Goal: Information Seeking & Learning: Learn about a topic

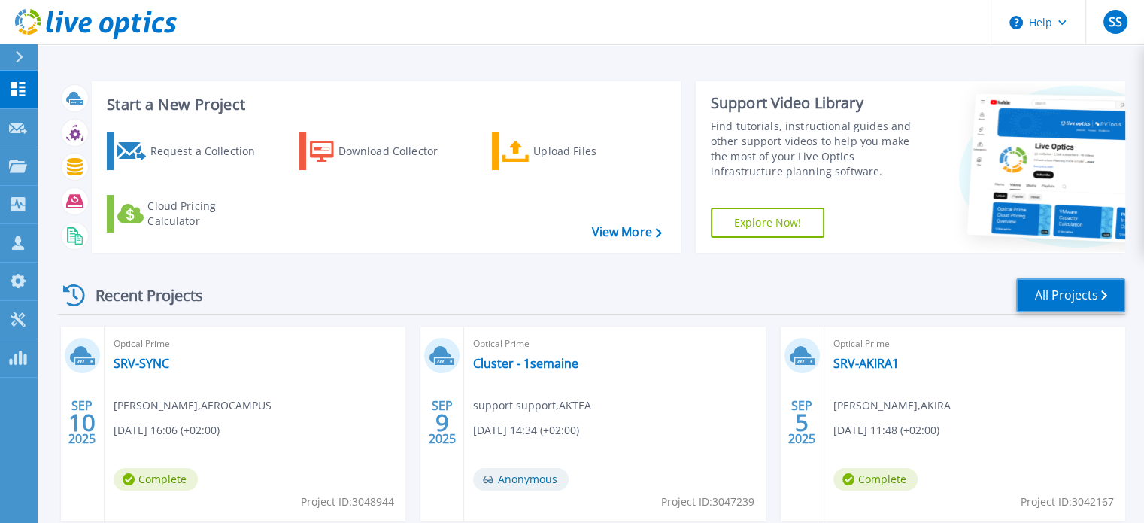
click at [1056, 290] on link "All Projects" at bounding box center [1070, 295] width 109 height 34
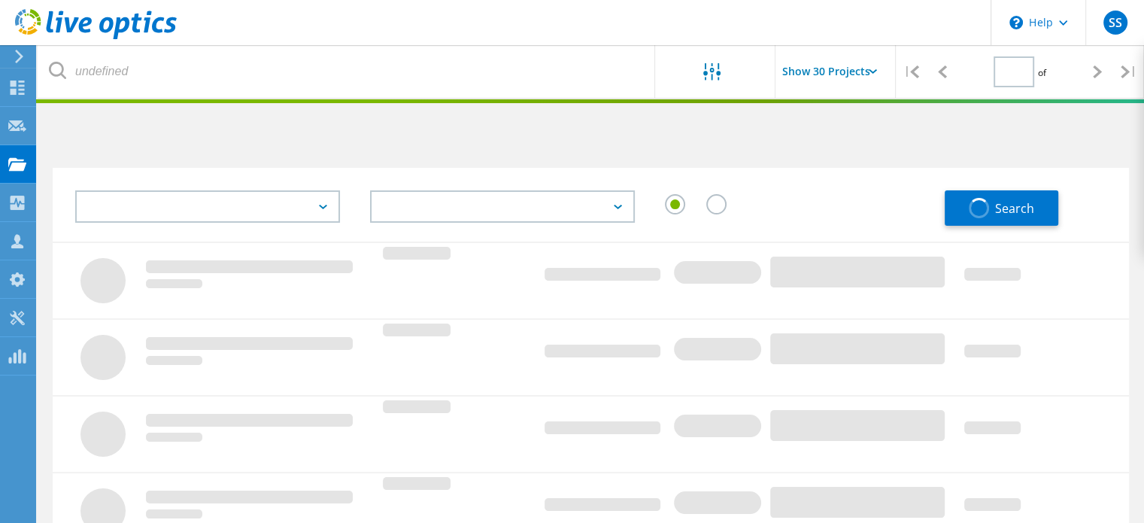
type input "1"
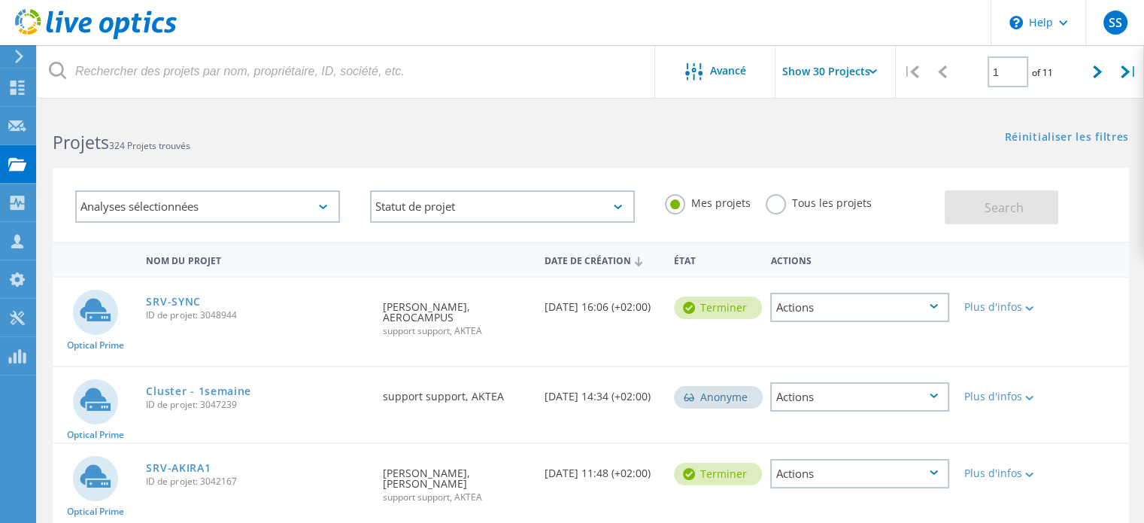
drag, startPoint x: 489, startPoint y: 147, endPoint x: 361, endPoint y: 138, distance: 128.2
click at [387, 138] on h2 "Projets 324 Projets trouvés" at bounding box center [314, 142] width 523 height 25
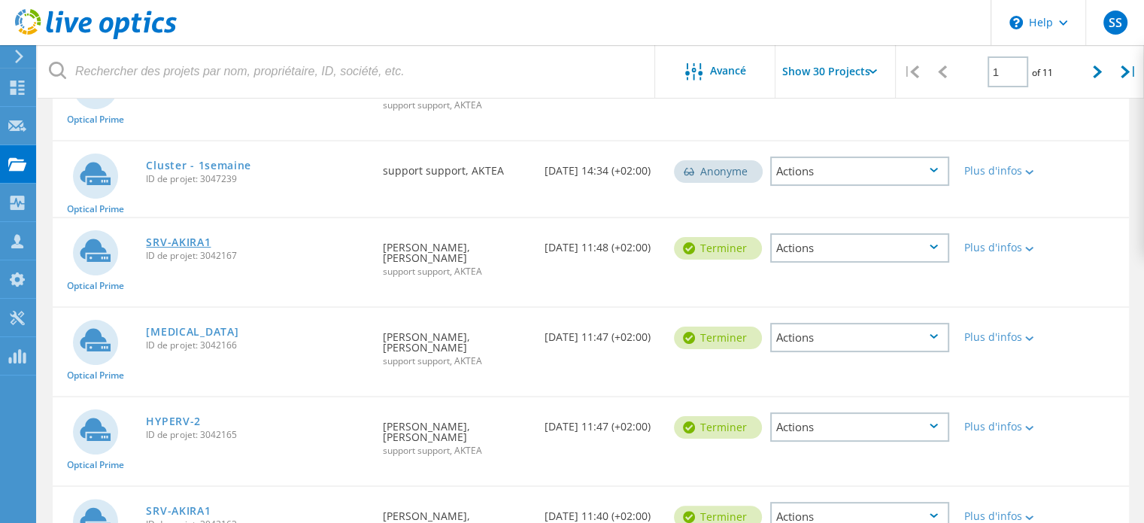
drag, startPoint x: 168, startPoint y: 237, endPoint x: 173, endPoint y: 247, distance: 10.8
click at [168, 237] on link "SRV-AKIRA1" at bounding box center [178, 242] width 65 height 11
click at [177, 326] on link "[MEDICAL_DATA]" at bounding box center [192, 331] width 93 height 11
click at [186, 416] on link "HYPERV-2" at bounding box center [173, 421] width 55 height 11
click at [181, 505] on link "SRV-AKIRA1" at bounding box center [178, 510] width 65 height 11
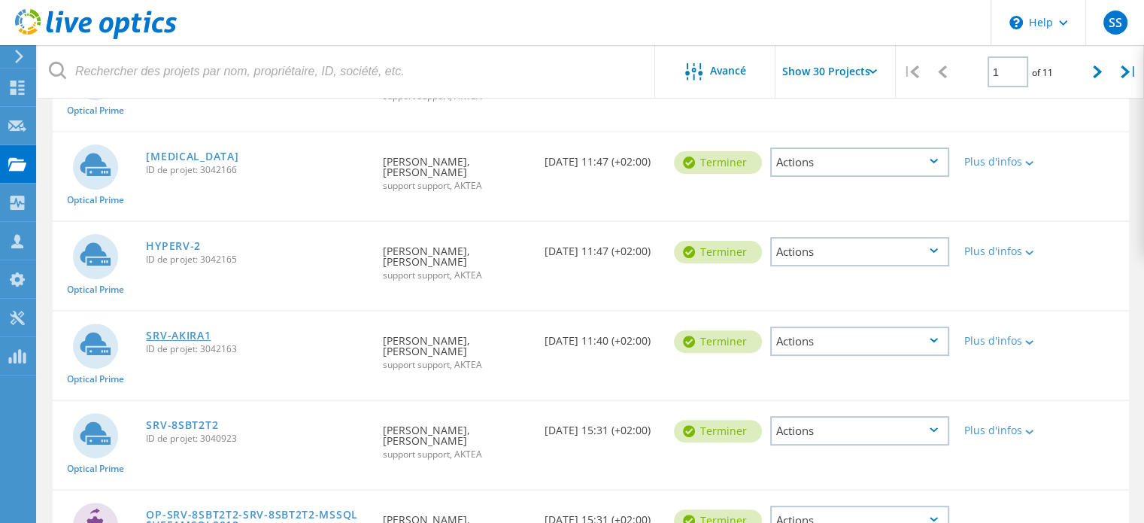
scroll to position [451, 0]
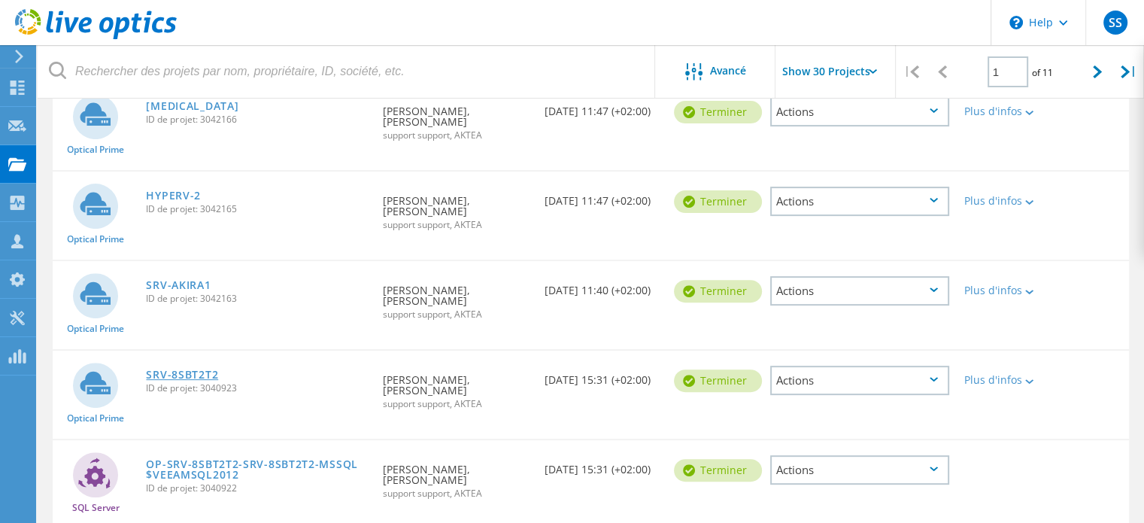
click at [171, 369] on link "SRV-8SBT2T2" at bounding box center [182, 374] width 72 height 11
click at [196, 459] on link "OP-SRV-8SBT2T2-SRV-8SBT2T2-MSSQL$VEEAMSQL2012" at bounding box center [257, 469] width 222 height 21
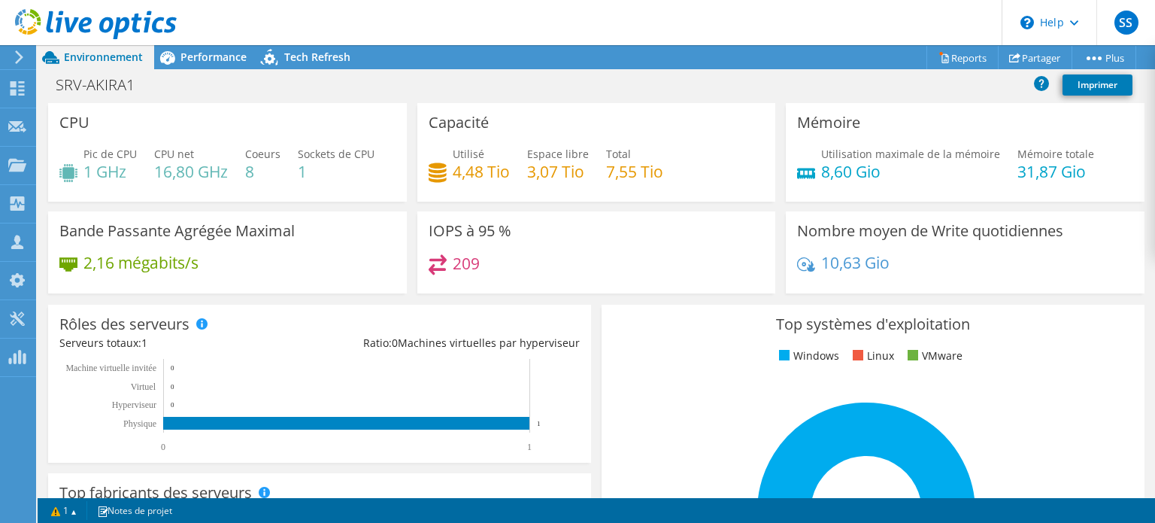
click at [130, 24] on icon at bounding box center [96, 24] width 162 height 31
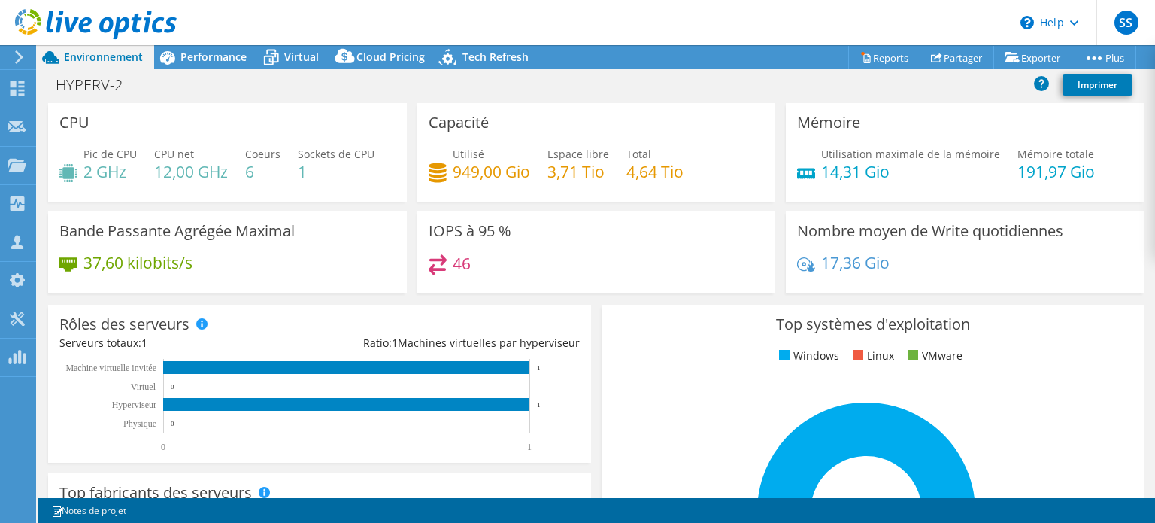
select select "USD"
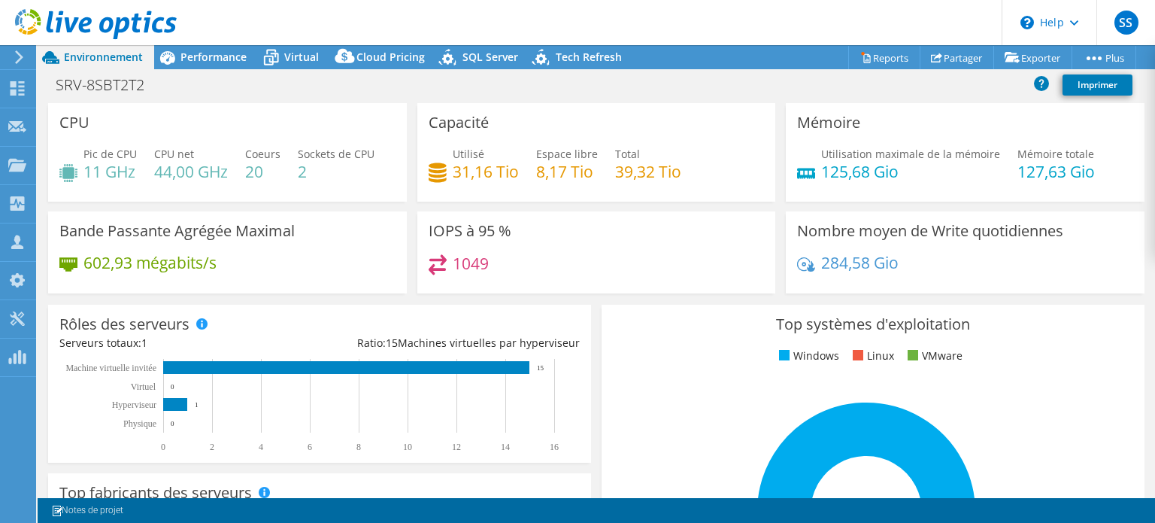
select select "USD"
click at [305, 61] on span "Virtual" at bounding box center [301, 57] width 35 height 14
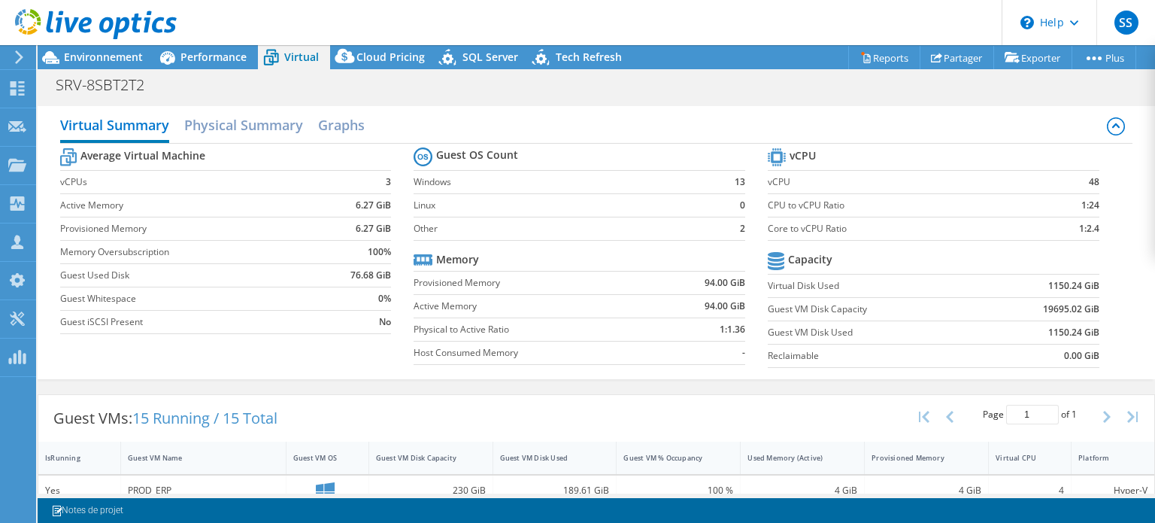
click at [1043, 310] on b "19695.02 GiB" at bounding box center [1071, 309] width 56 height 15
click at [128, 59] on span "Environnement" at bounding box center [103, 57] width 79 height 14
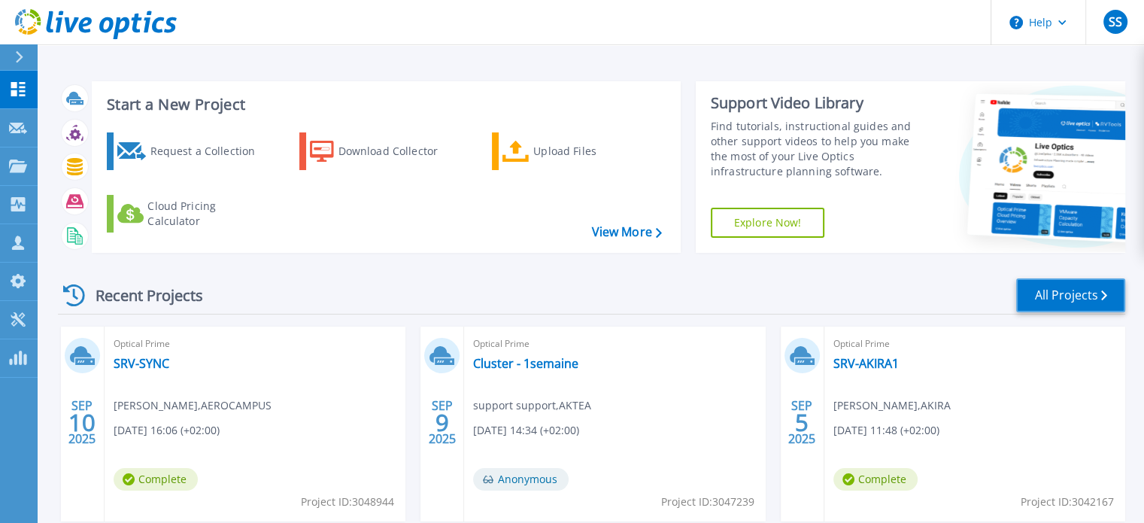
click at [1093, 299] on link "All Projects" at bounding box center [1070, 295] width 109 height 34
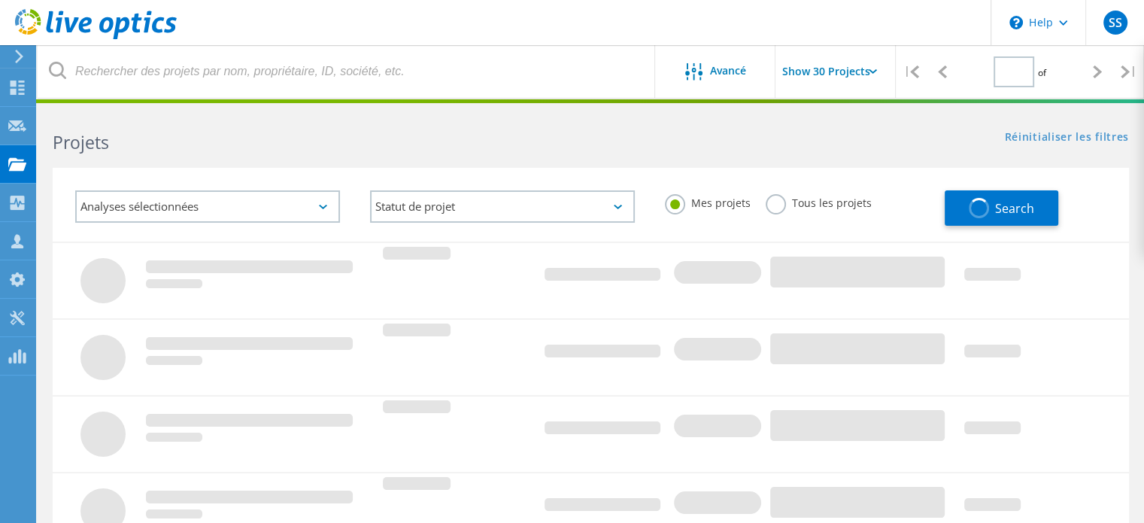
type input "1"
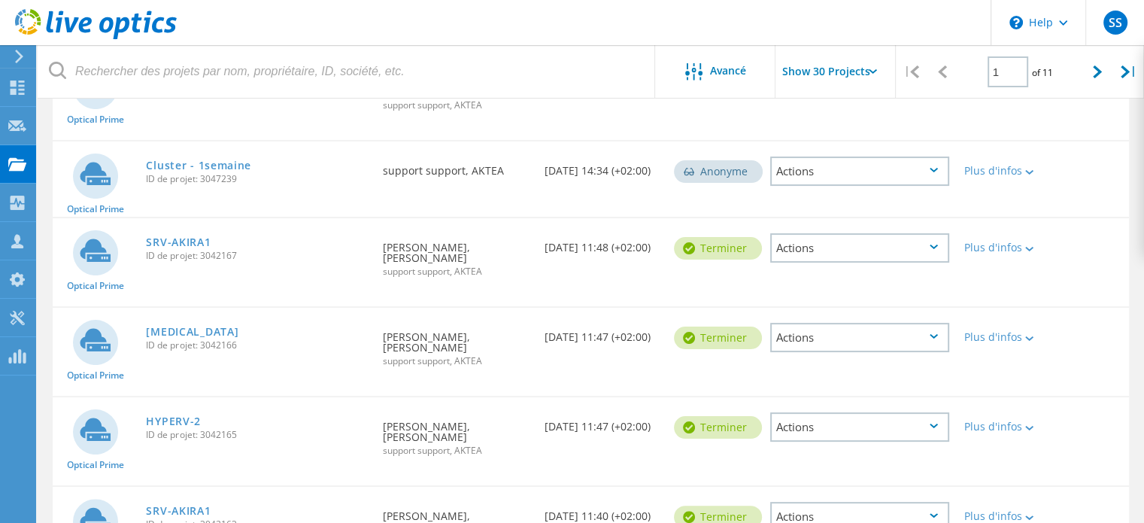
scroll to position [301, 0]
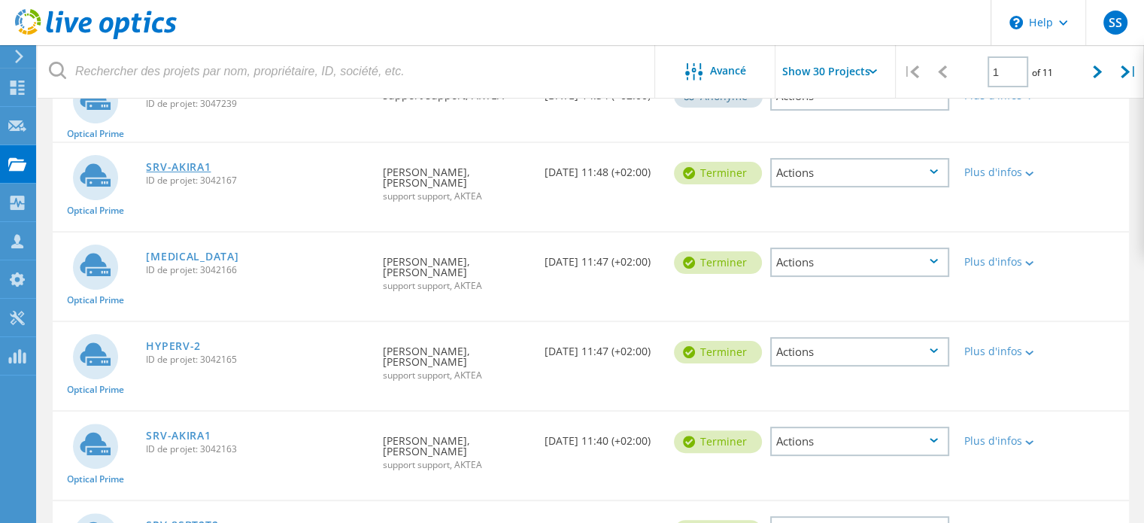
click at [176, 163] on link "SRV-AKIRA1" at bounding box center [178, 167] width 65 height 11
click at [171, 251] on link "DELIRIUM" at bounding box center [192, 256] width 93 height 11
click at [173, 341] on link "HYPERV-2" at bounding box center [173, 346] width 55 height 11
click at [193, 520] on link "SRV-8SBT2T2" at bounding box center [182, 525] width 72 height 11
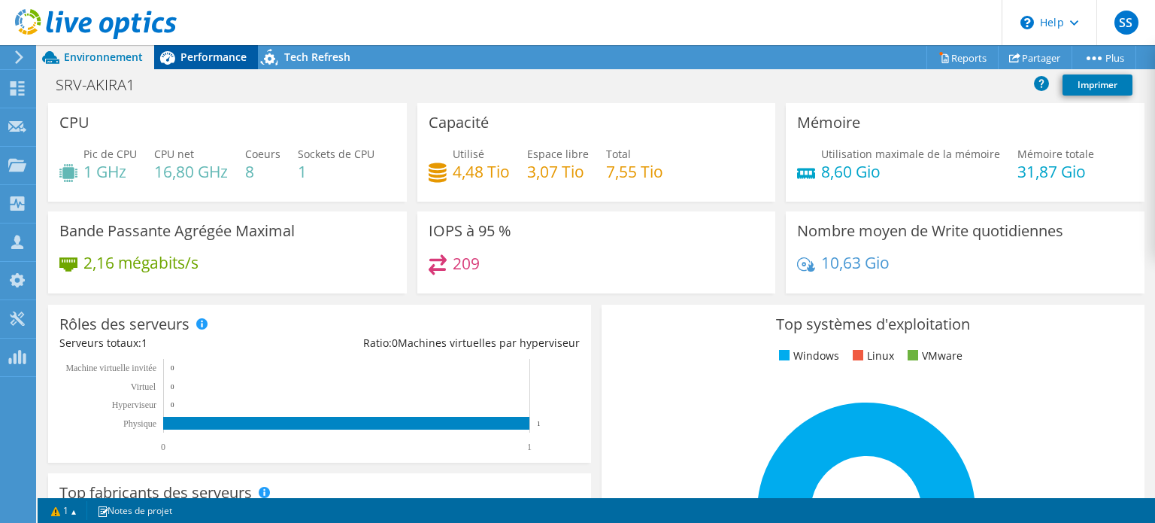
click at [226, 62] on span "Performance" at bounding box center [214, 57] width 66 height 14
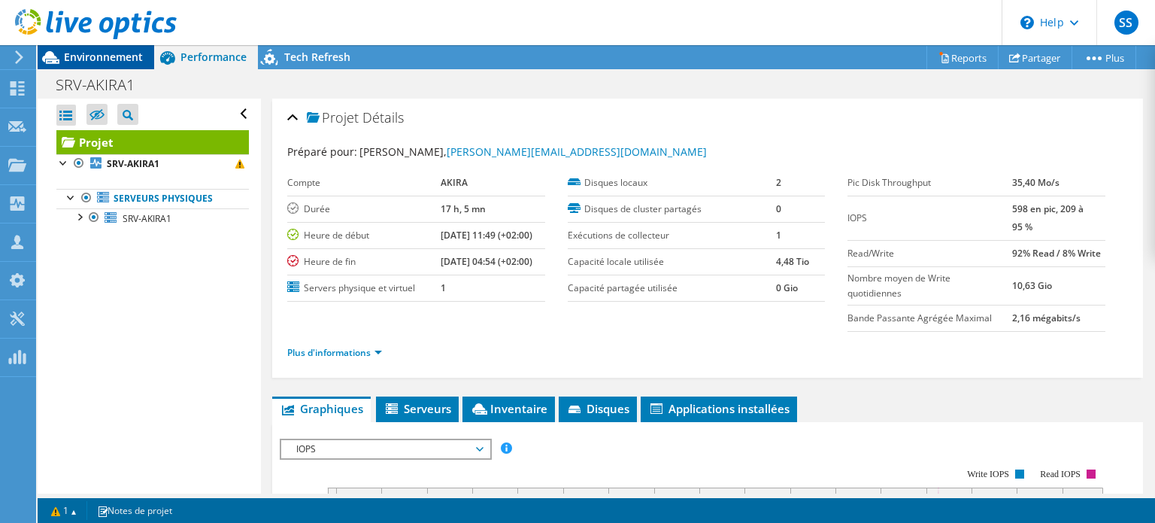
click at [120, 58] on span "Environnement" at bounding box center [103, 57] width 79 height 14
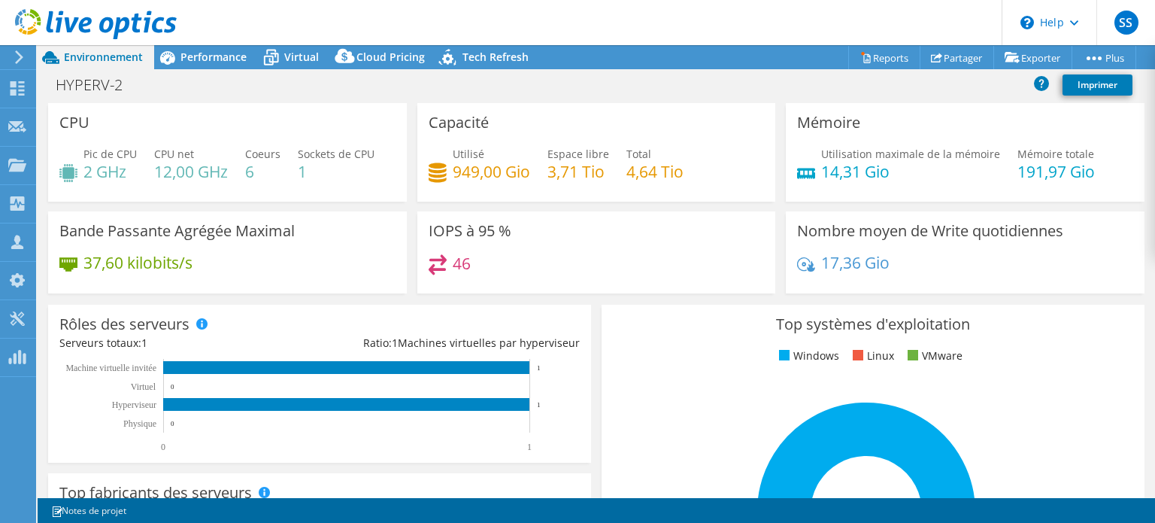
select select "USD"
click at [296, 50] on span "Virtual" at bounding box center [301, 57] width 35 height 14
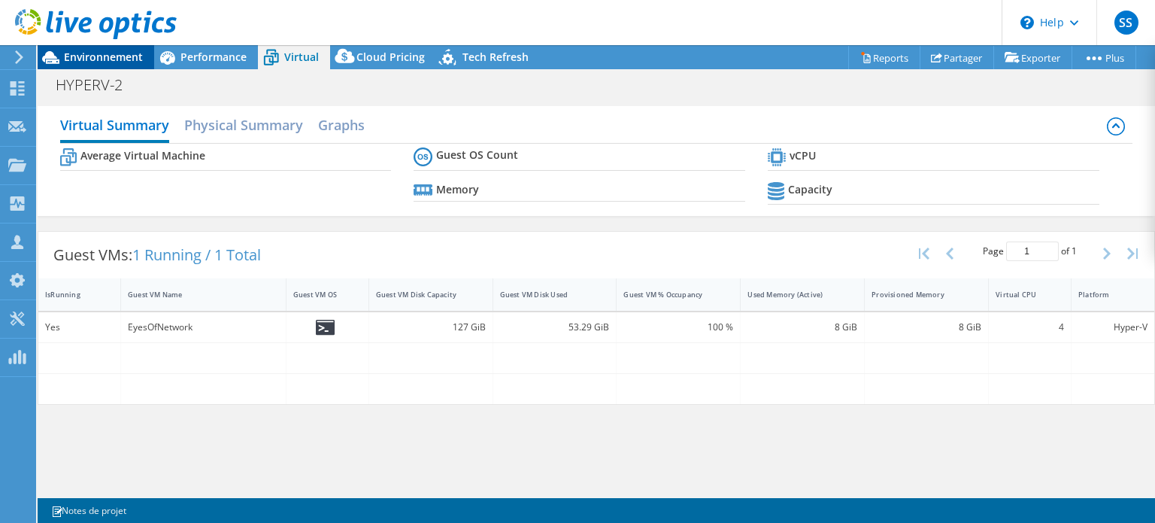
click at [107, 56] on span "Environnement" at bounding box center [103, 57] width 79 height 14
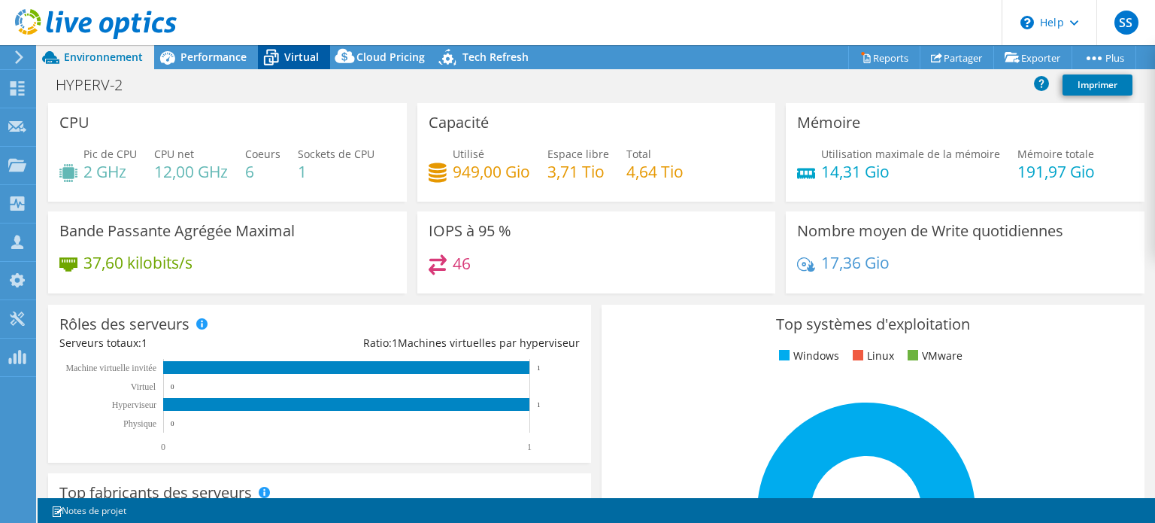
click at [276, 55] on icon at bounding box center [271, 57] width 26 height 26
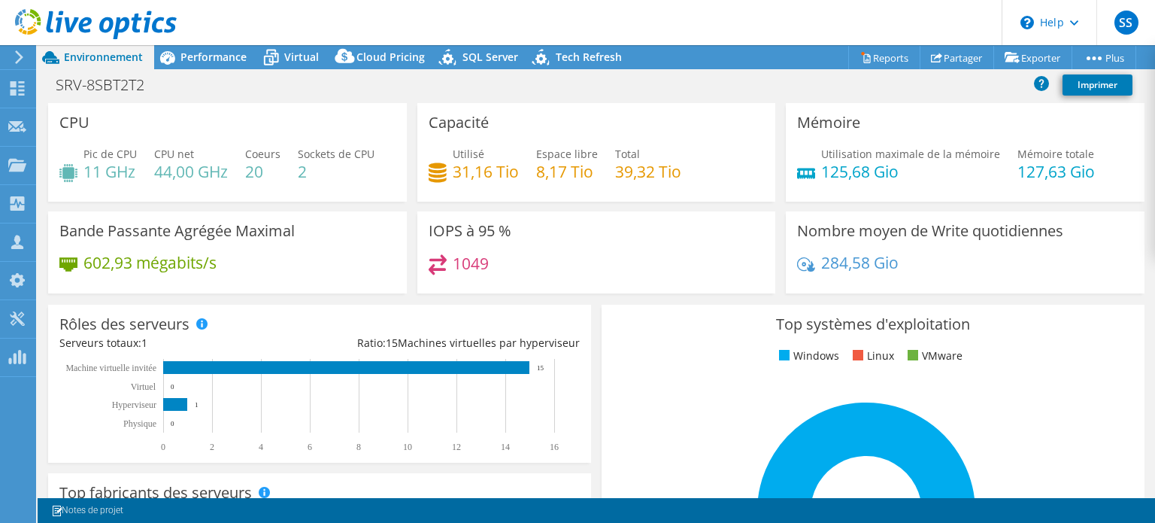
select select "USD"
click at [275, 56] on icon at bounding box center [271, 59] width 15 height 12
